Goal: Navigation & Orientation: Find specific page/section

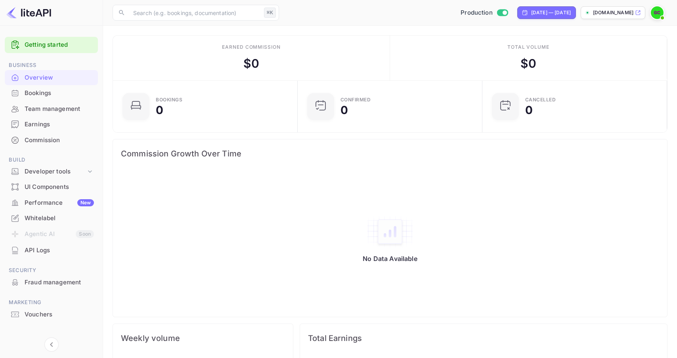
click at [32, 123] on div "Earnings" at bounding box center [59, 124] width 69 height 9
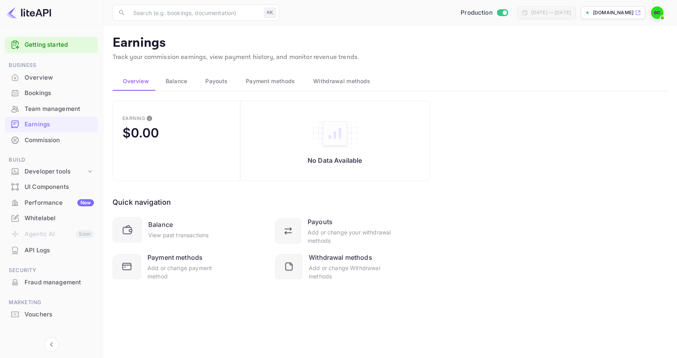
click at [48, 44] on link "Getting started" at bounding box center [59, 44] width 69 height 9
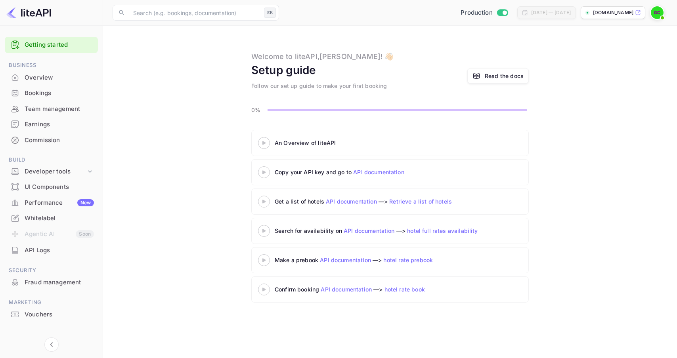
scroll to position [8, 0]
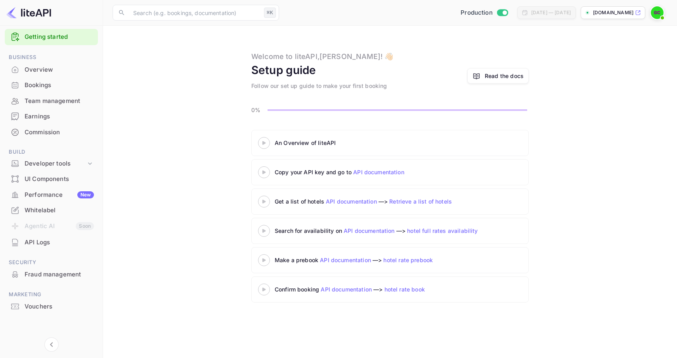
click at [46, 226] on li "Agentic AI Soon" at bounding box center [51, 226] width 93 height 17
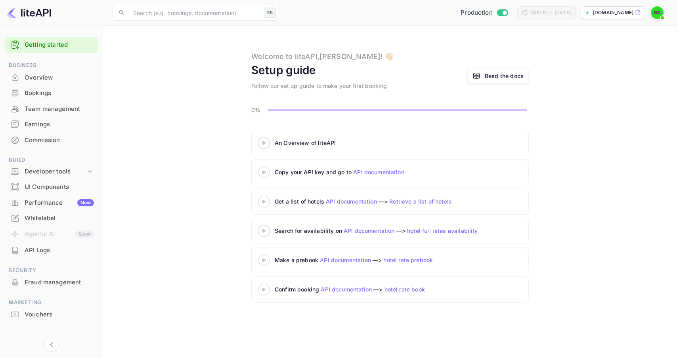
click at [181, 150] on div "An Overview of liteAPI Copy your API key and go to API documentation Get a list…" at bounding box center [390, 218] width 555 height 176
click at [159, 119] on main "Welcome to liteAPI, [PERSON_NAME] ! 👋🏻 Setup guide Follow our set up guide to m…" at bounding box center [390, 192] width 574 height 333
click at [577, 218] on div "An Overview of liteAPI Copy your API key and go to API documentation Get a list…" at bounding box center [390, 218] width 555 height 176
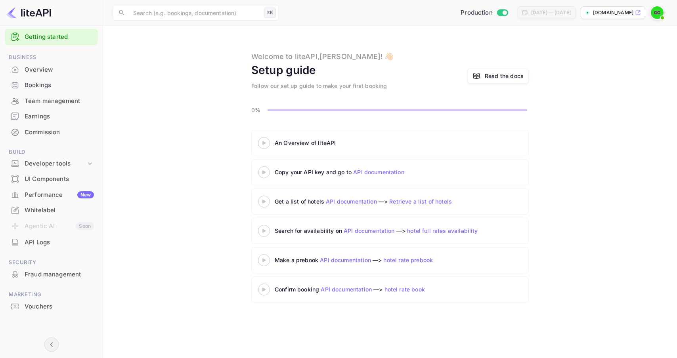
click at [54, 341] on icon "Collapse navigation" at bounding box center [52, 345] width 10 height 10
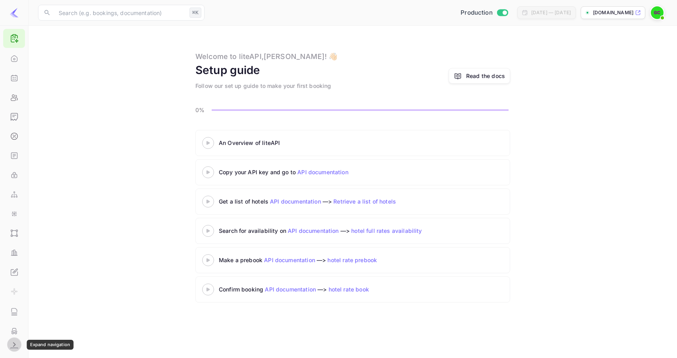
click at [17, 344] on icon "Expand navigation" at bounding box center [15, 345] width 10 height 10
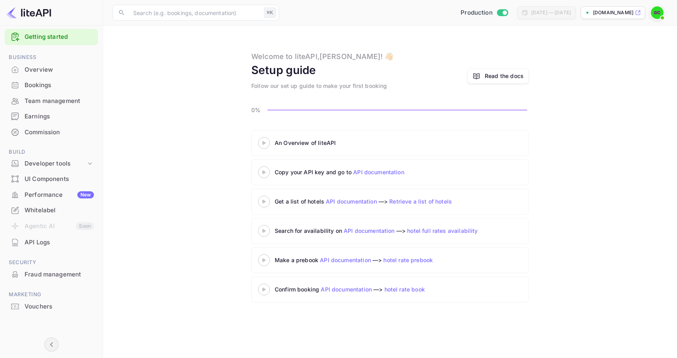
click at [17, 344] on div at bounding box center [51, 330] width 93 height 30
click at [47, 346] on icon "Collapse navigation" at bounding box center [52, 345] width 10 height 10
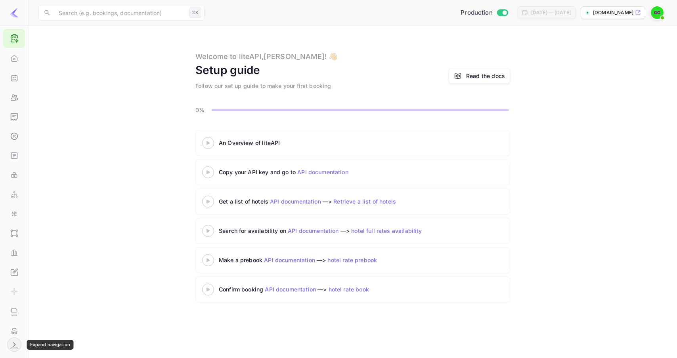
click at [17, 346] on icon "Expand navigation" at bounding box center [15, 345] width 10 height 10
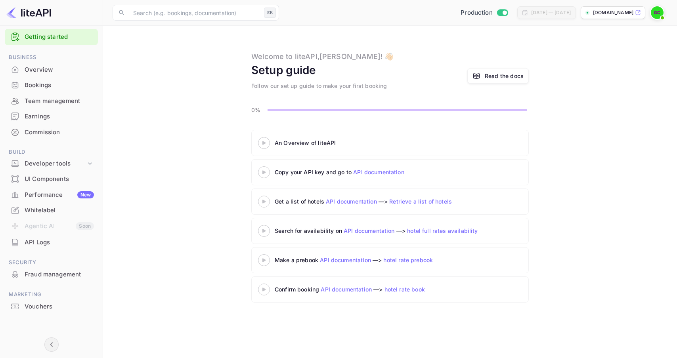
click at [17, 346] on ul "Getting started Business Overview Bookings Team management Earnings Commission …" at bounding box center [51, 187] width 93 height 322
click at [52, 349] on icon "Collapse navigation" at bounding box center [52, 345] width 10 height 10
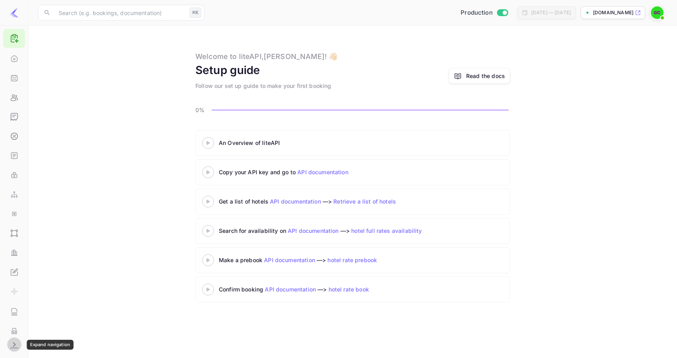
click at [17, 341] on icon "Expand navigation" at bounding box center [15, 345] width 10 height 10
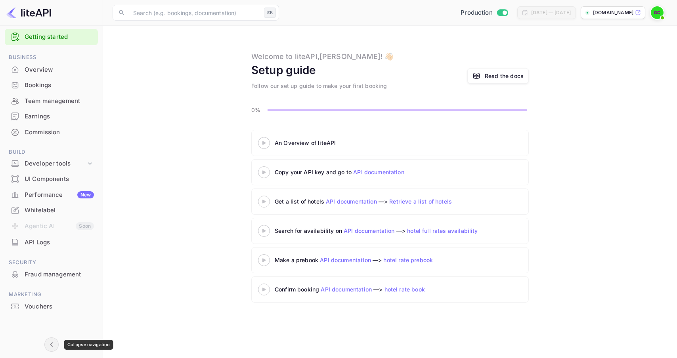
click at [53, 348] on icon "Collapse navigation" at bounding box center [52, 345] width 10 height 10
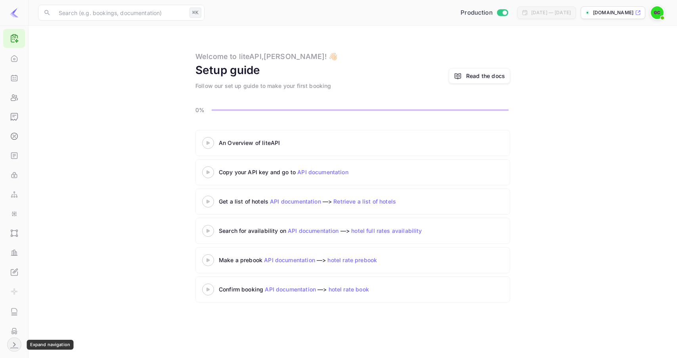
click at [19, 341] on icon "Expand navigation" at bounding box center [15, 345] width 10 height 10
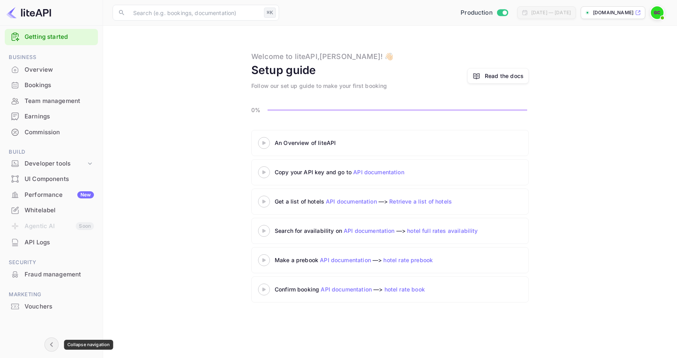
click at [50, 341] on icon "Collapse navigation" at bounding box center [52, 345] width 10 height 10
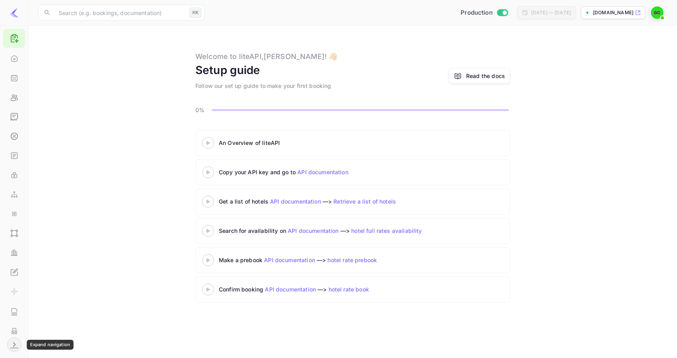
click at [14, 342] on icon "Expand navigation" at bounding box center [15, 345] width 10 height 10
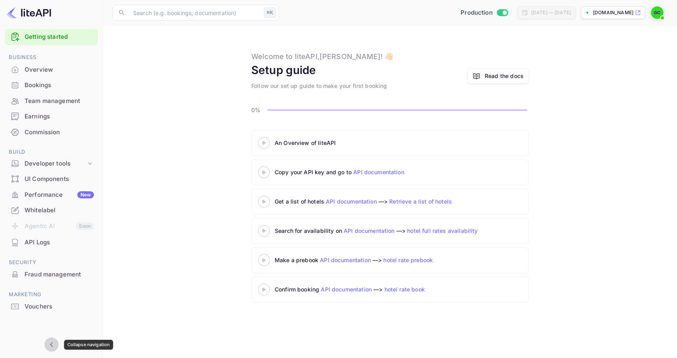
click at [52, 342] on icon "Collapse navigation" at bounding box center [52, 345] width 10 height 10
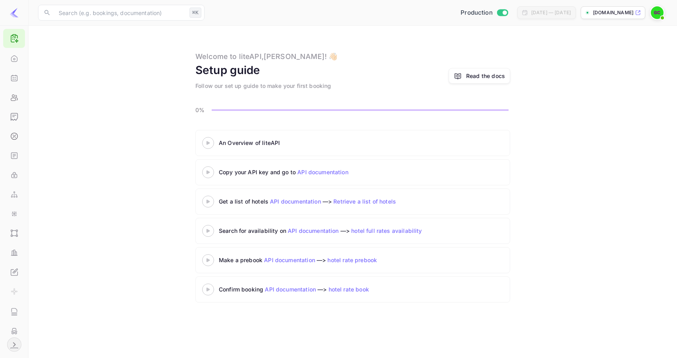
click at [13, 42] on icon at bounding box center [15, 39] width 10 height 10
click at [11, 346] on icon "Expand navigation" at bounding box center [15, 345] width 10 height 10
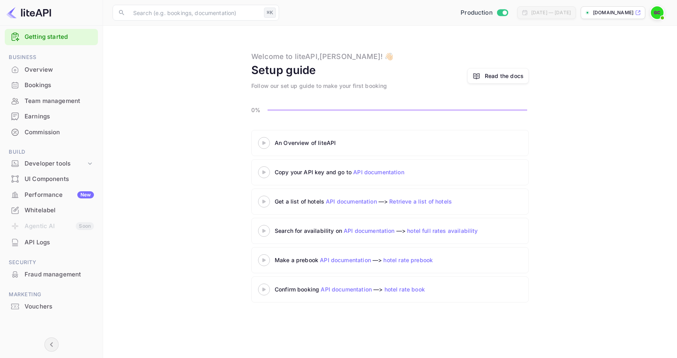
click at [495, 71] on link "Read the docs" at bounding box center [497, 75] width 61 height 15
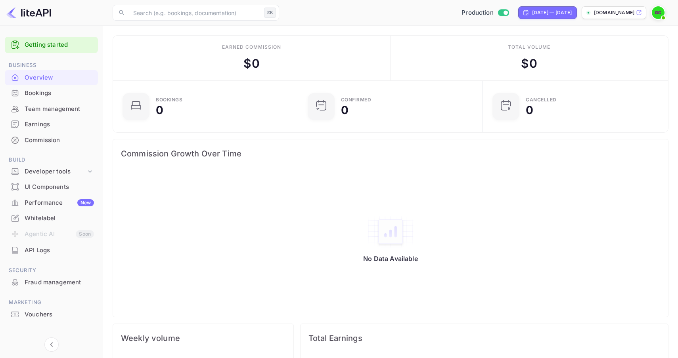
click at [658, 14] on img at bounding box center [658, 12] width 13 height 13
click at [610, 79] on div "Logout" at bounding box center [619, 82] width 91 height 19
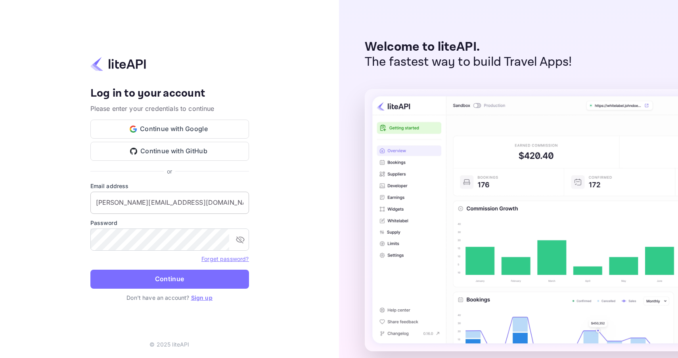
click at [185, 201] on input "g.caprini+test@nuitee.com" at bounding box center [169, 203] width 159 height 22
click at [240, 245] on button "toggle password visibility" at bounding box center [240, 240] width 16 height 16
click at [241, 244] on icon "toggle password visibility" at bounding box center [240, 240] width 10 height 10
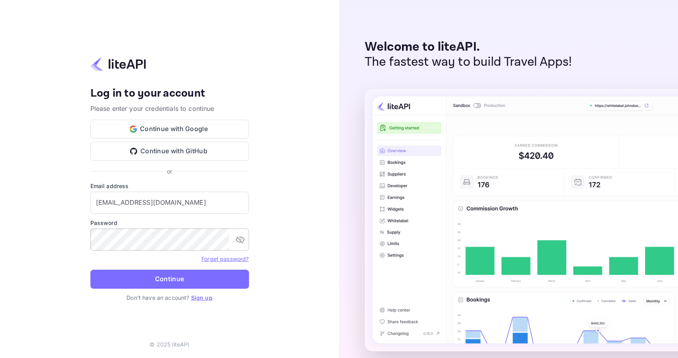
click at [238, 251] on div "​" at bounding box center [169, 240] width 159 height 22
click at [238, 246] on button "toggle password visibility" at bounding box center [240, 240] width 16 height 16
click at [272, 249] on div "Your account has been created successfully, a confirmation link has been sent t…" at bounding box center [169, 179] width 339 height 358
click at [196, 281] on button "Continue" at bounding box center [169, 279] width 159 height 19
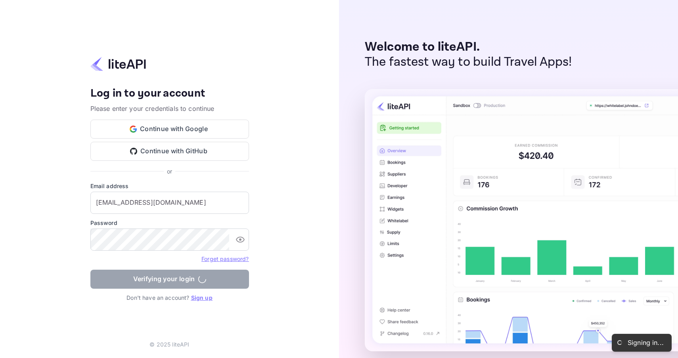
type input "g.caprini+test@nuitee.com"
